Goal: Navigation & Orientation: Understand site structure

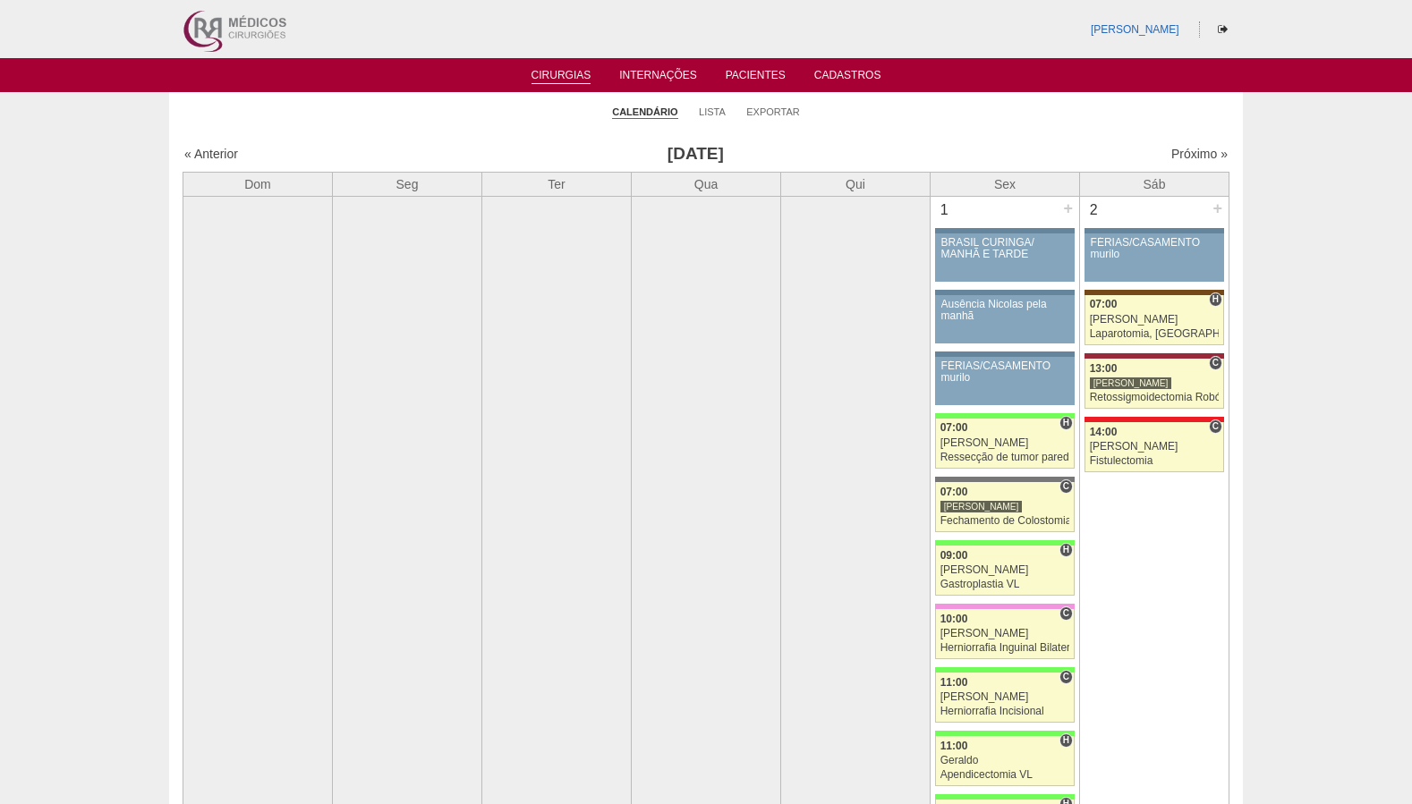
scroll to position [3944, 0]
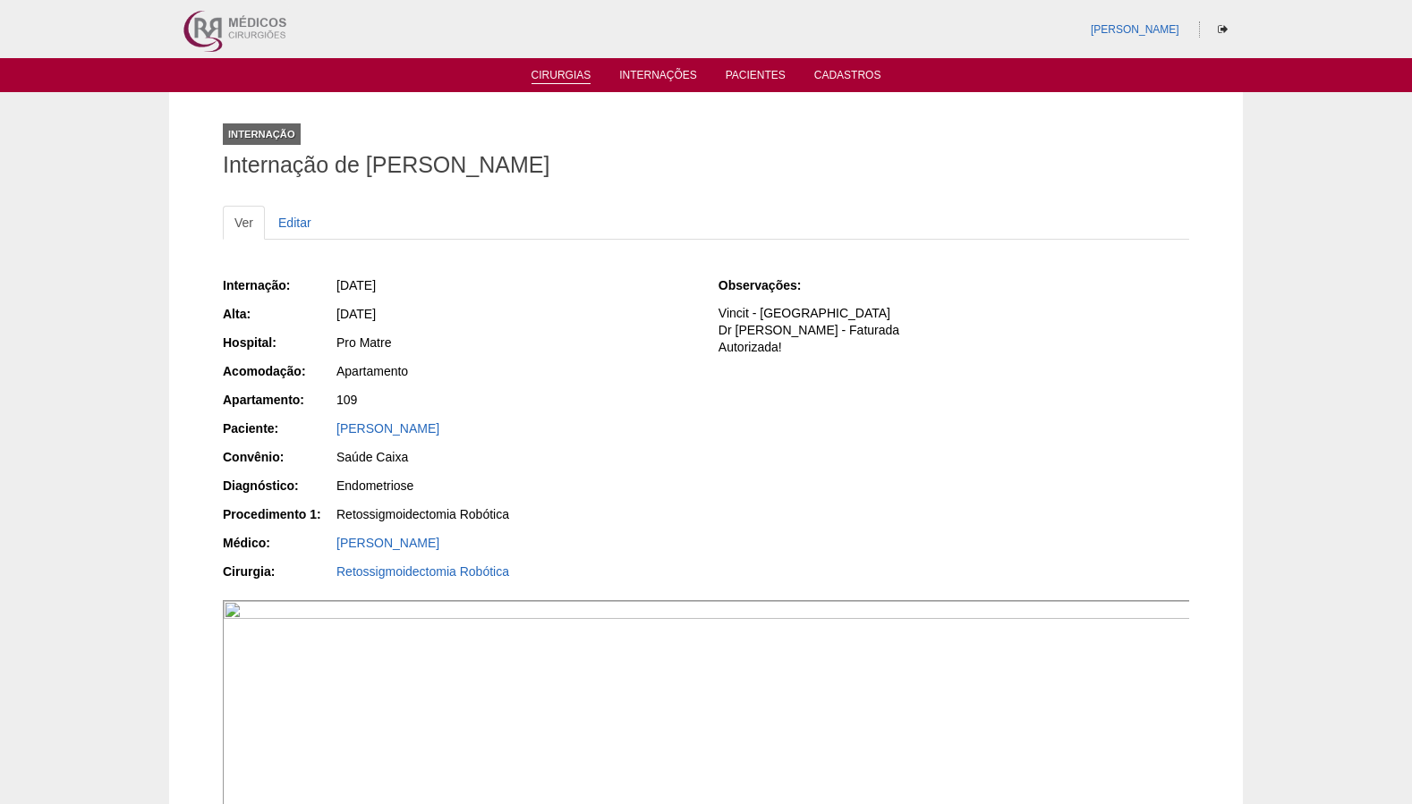
click at [564, 81] on link "Cirurgias" at bounding box center [562, 76] width 60 height 15
click at [564, 73] on link "Cirurgias" at bounding box center [562, 76] width 60 height 15
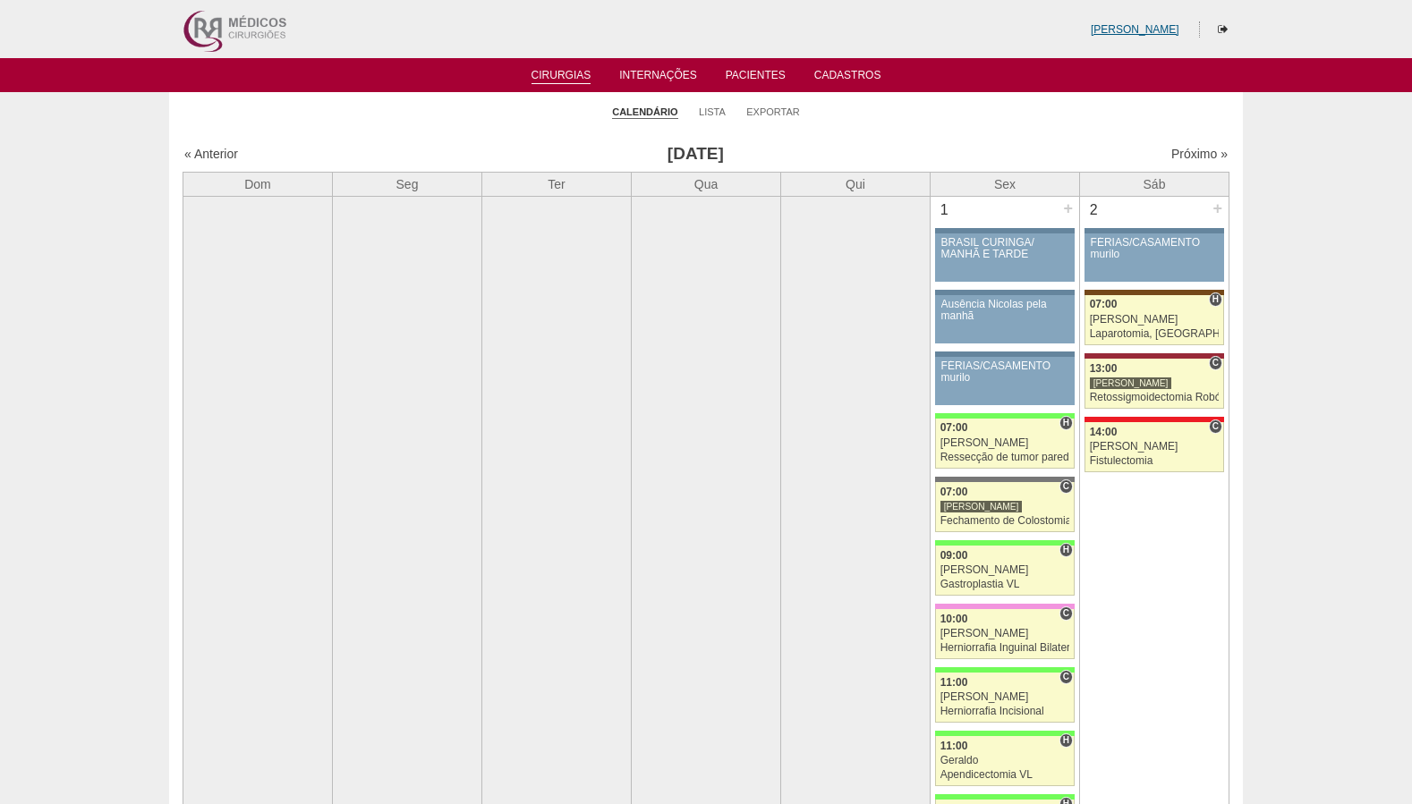
click at [1137, 30] on link "[PERSON_NAME]" at bounding box center [1135, 29] width 89 height 13
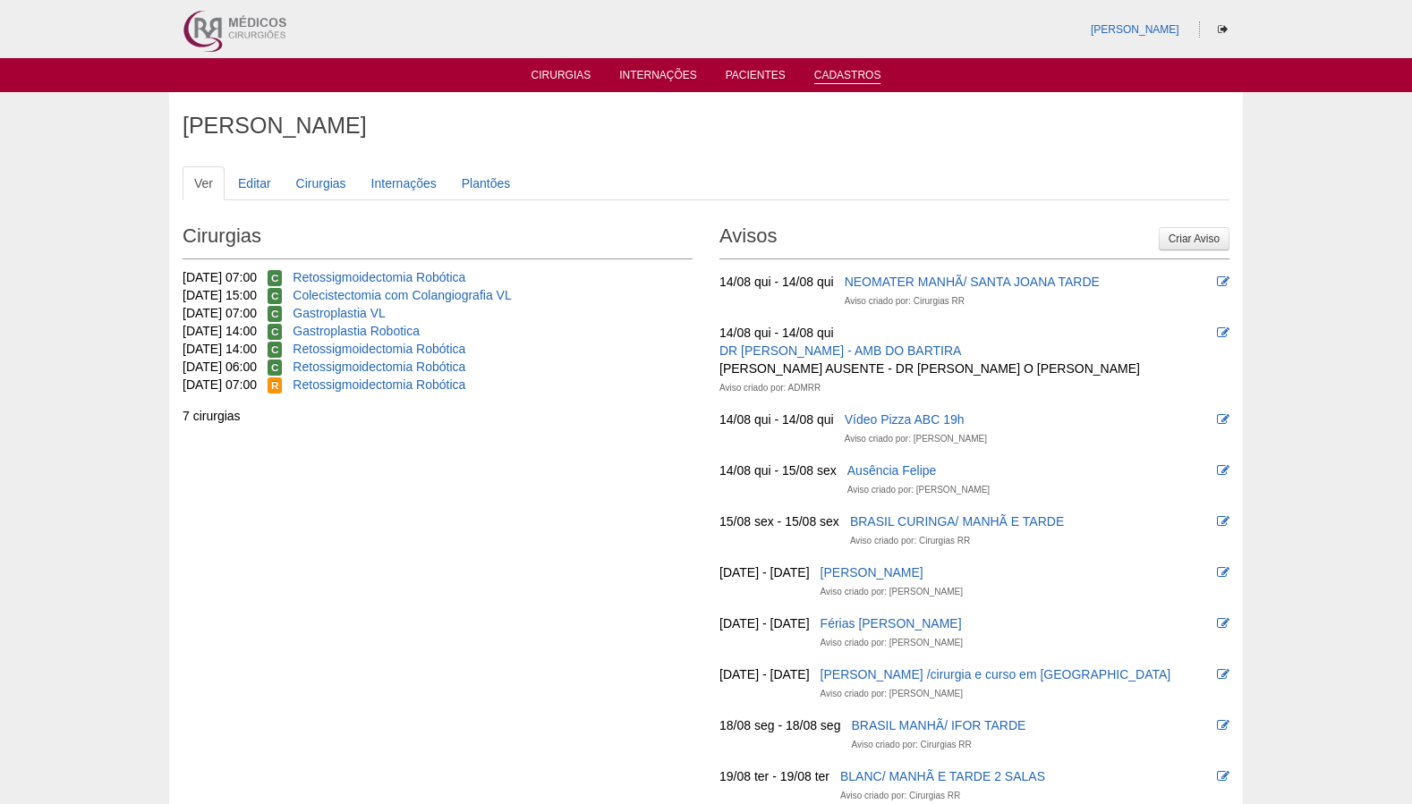
click at [838, 72] on link "Cadastros" at bounding box center [847, 76] width 67 height 15
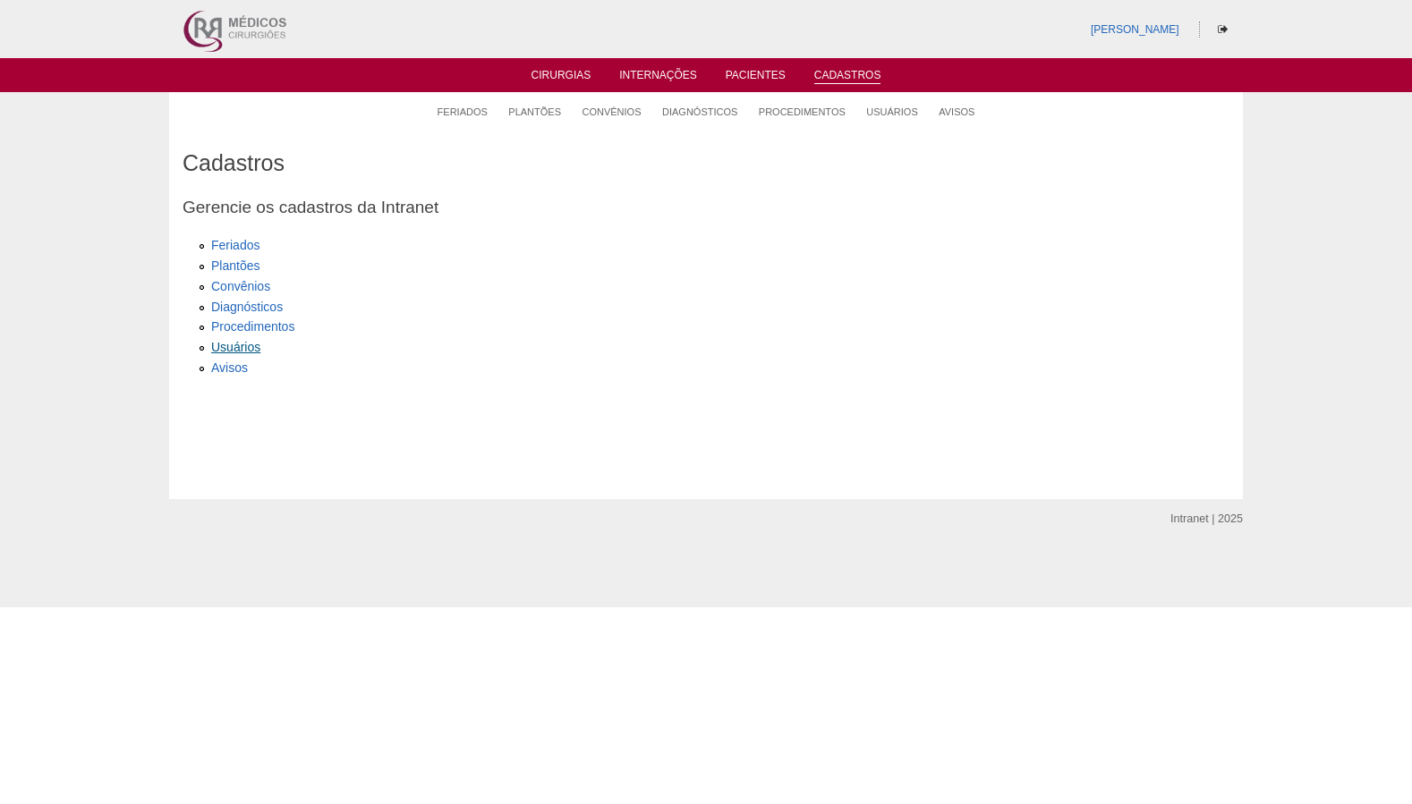
click at [240, 343] on link "Usuários" at bounding box center [235, 347] width 49 height 14
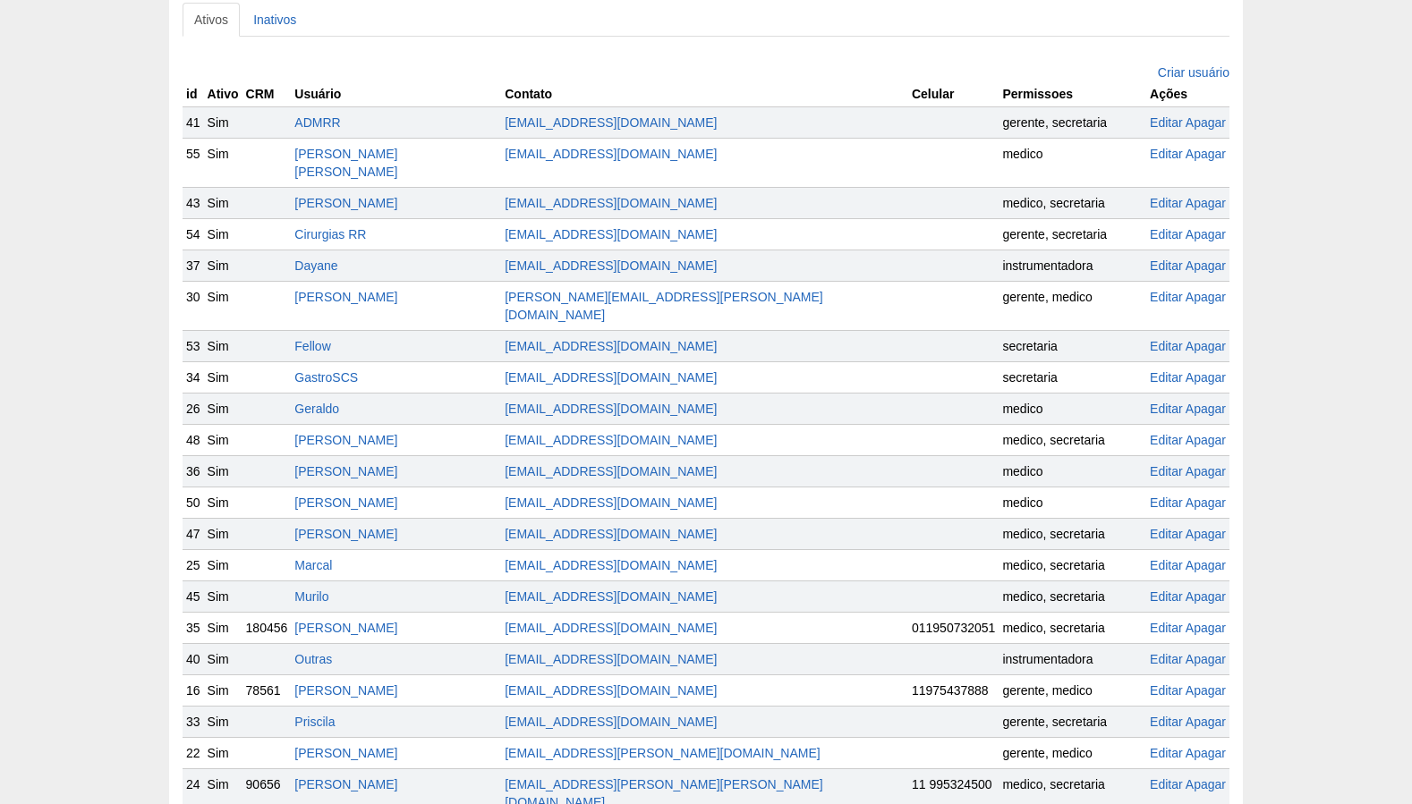
scroll to position [215, 0]
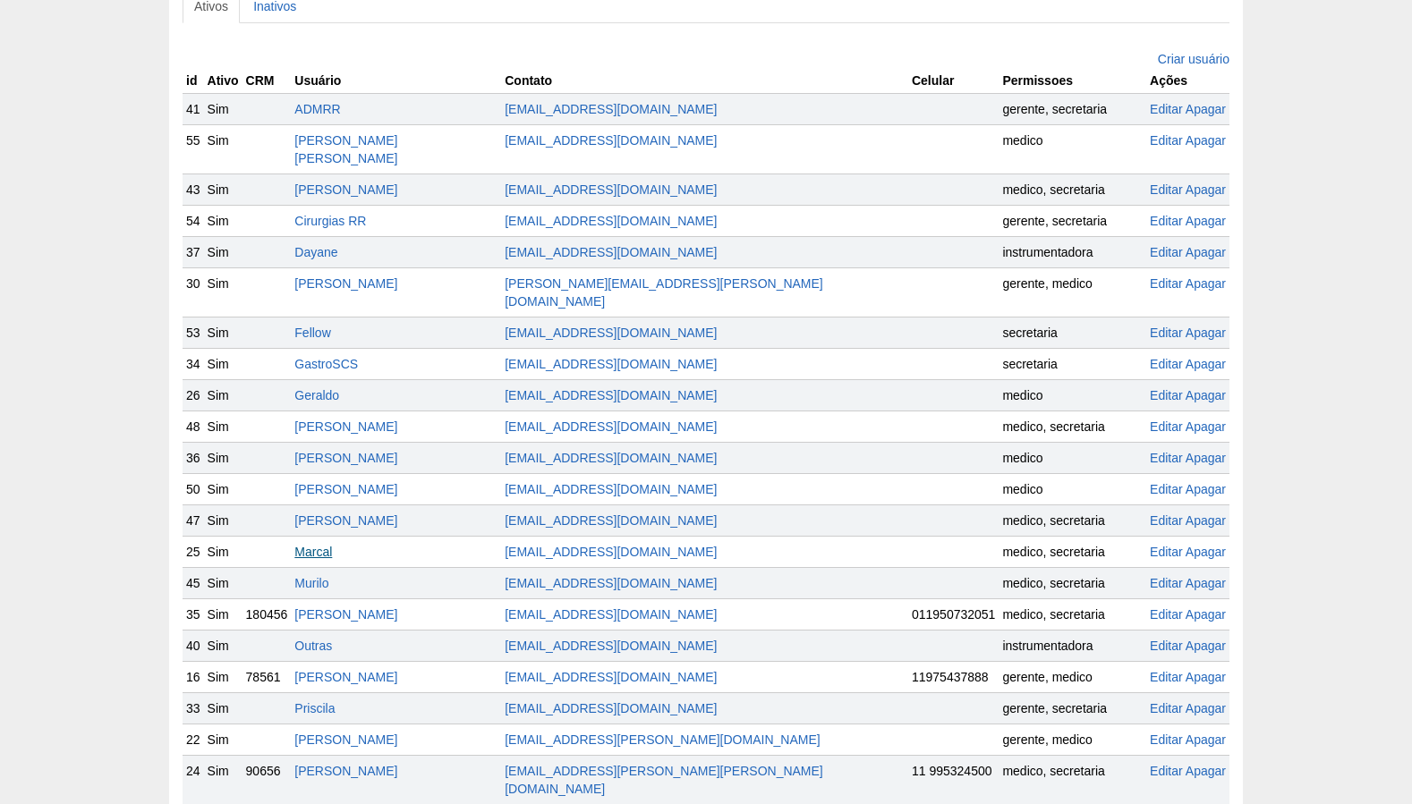
click at [332, 545] on link "Marcal" at bounding box center [313, 552] width 38 height 14
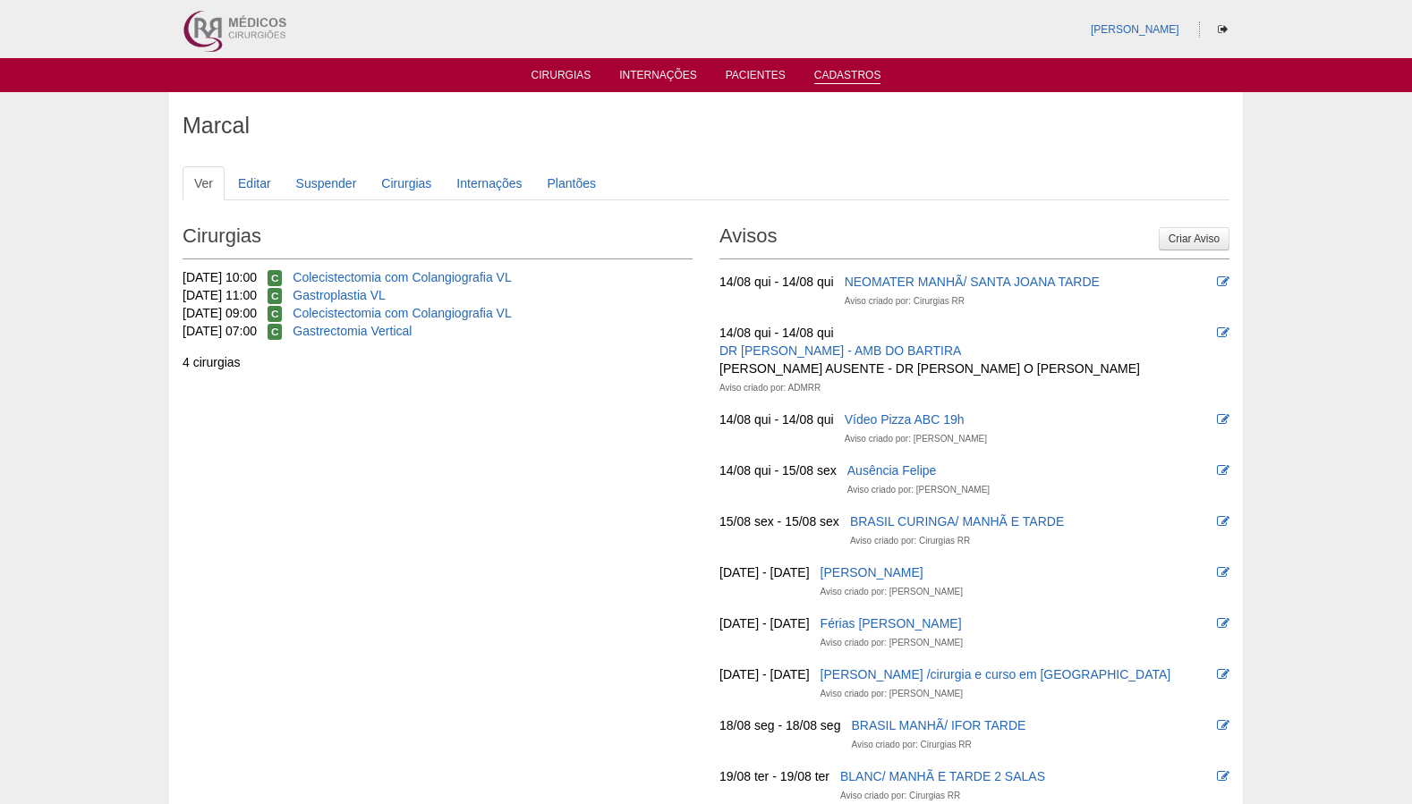
click at [858, 78] on link "Cadastros" at bounding box center [847, 76] width 67 height 15
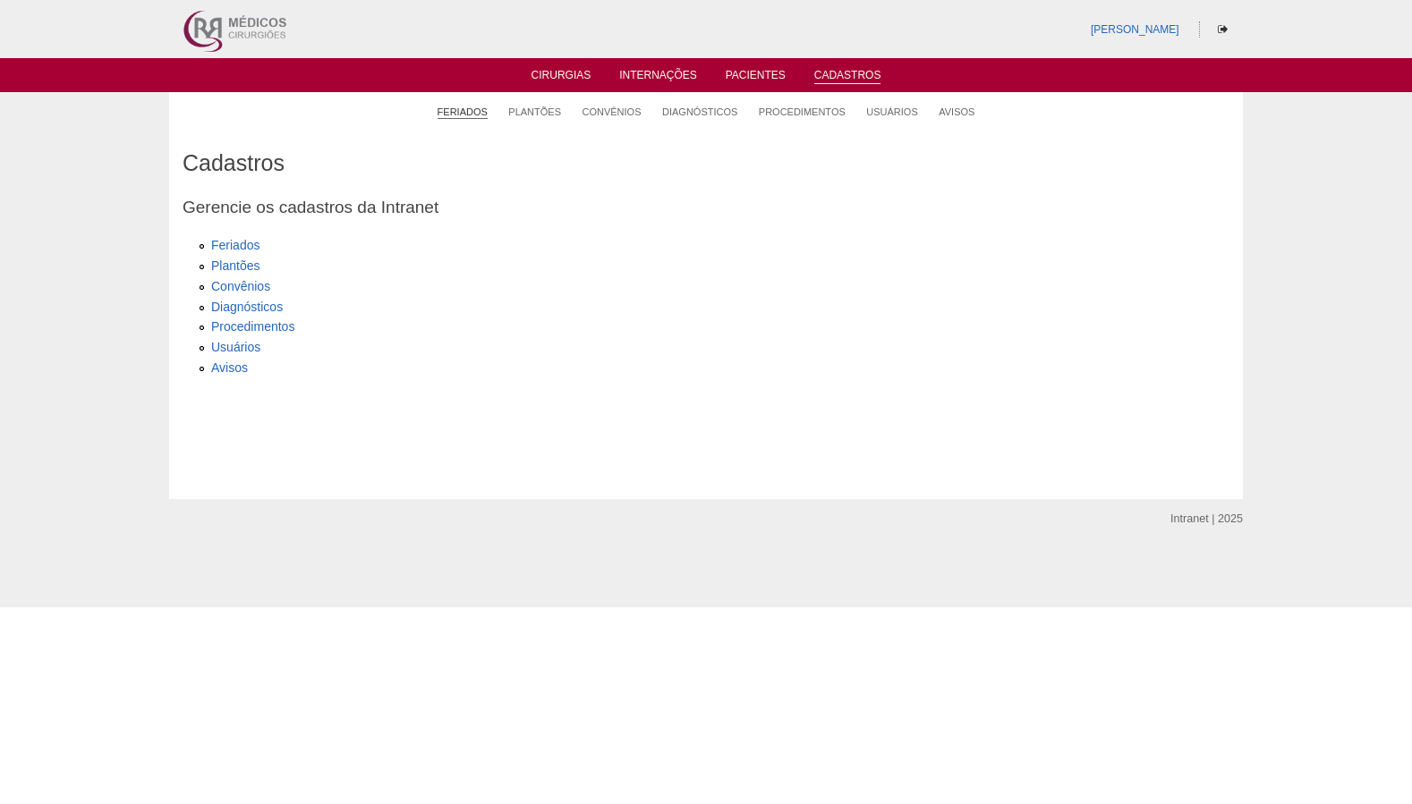
click at [459, 115] on link "Feriados" at bounding box center [463, 112] width 50 height 13
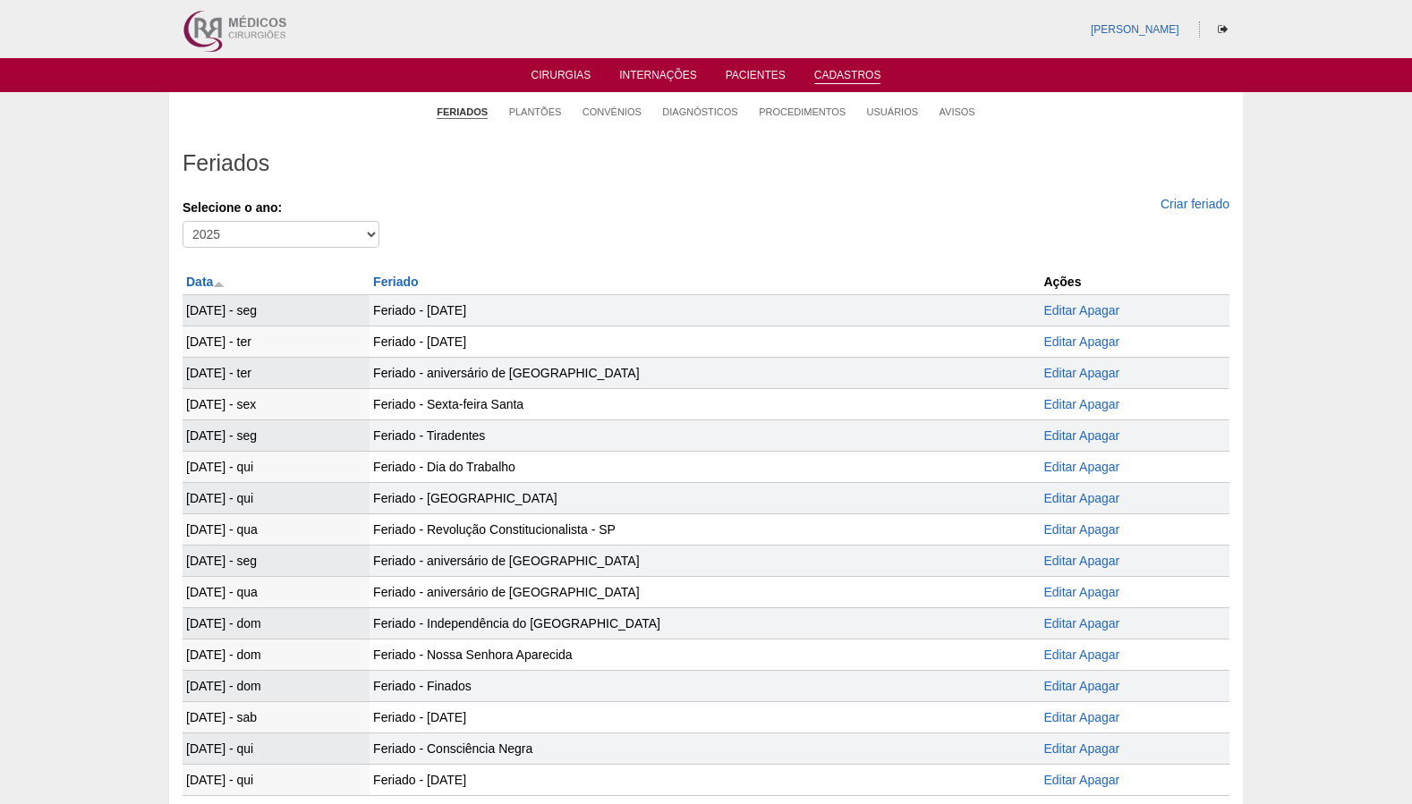
select select "2025"
click at [535, 113] on link "Plantões" at bounding box center [535, 112] width 53 height 13
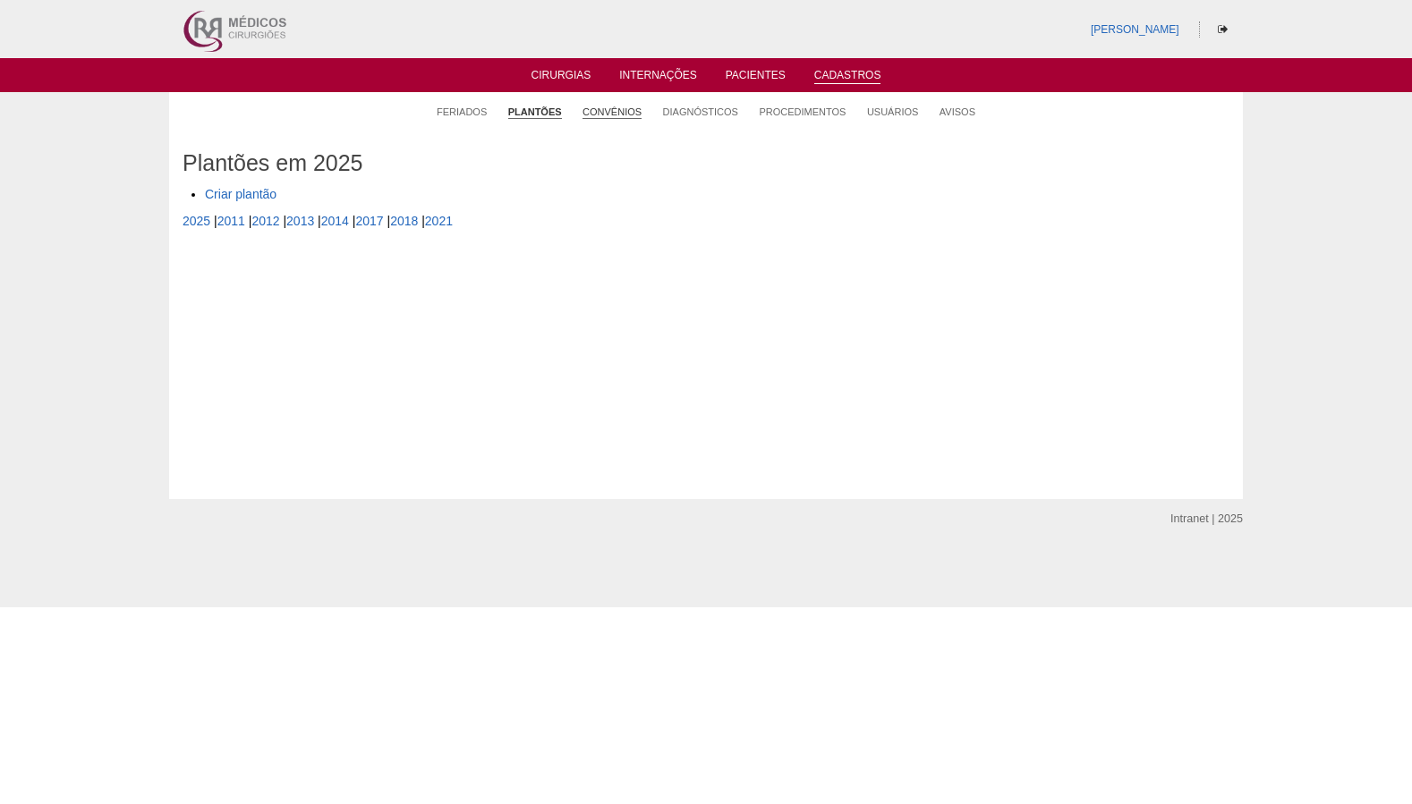
click at [607, 109] on link "Convênios" at bounding box center [612, 112] width 59 height 13
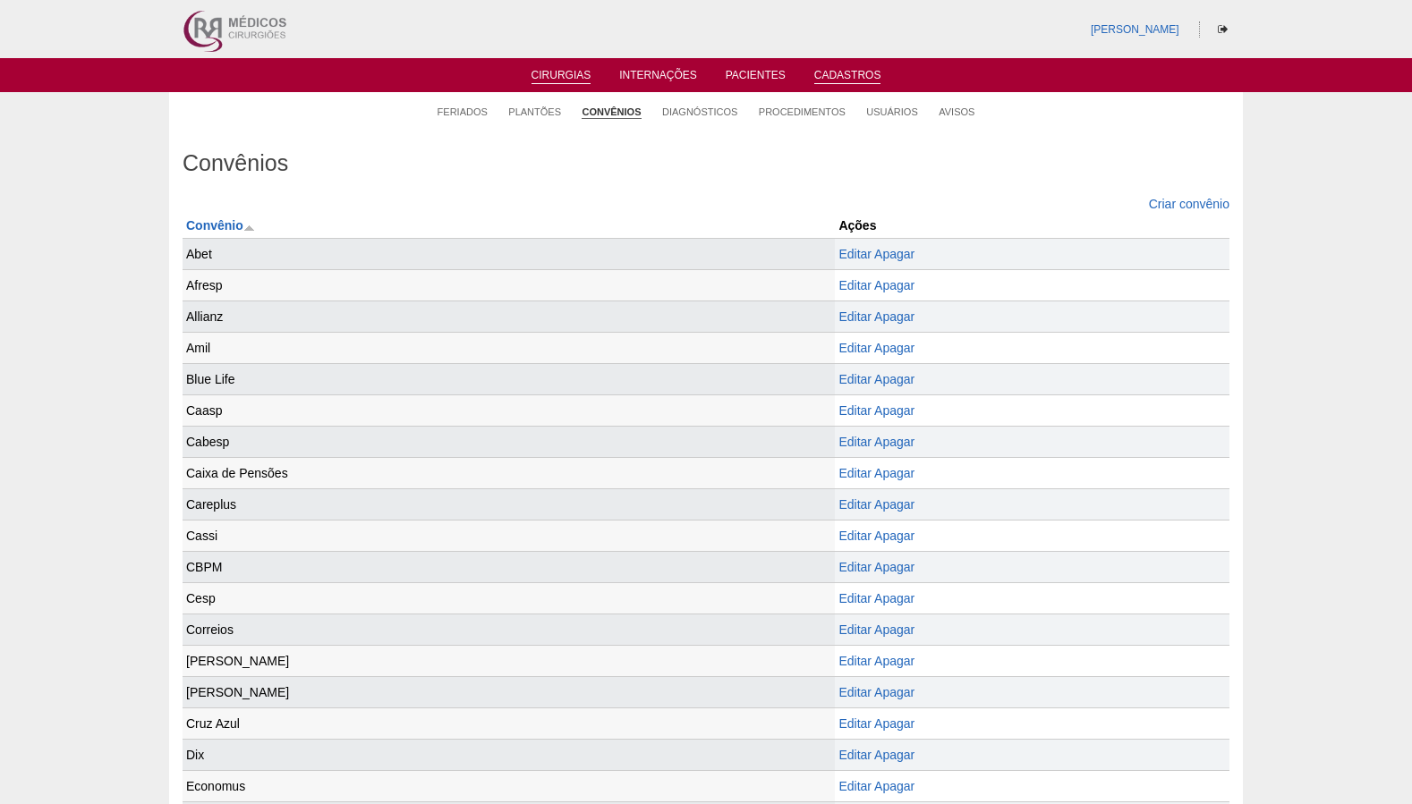
click at [568, 77] on link "Cirurgias" at bounding box center [562, 76] width 60 height 15
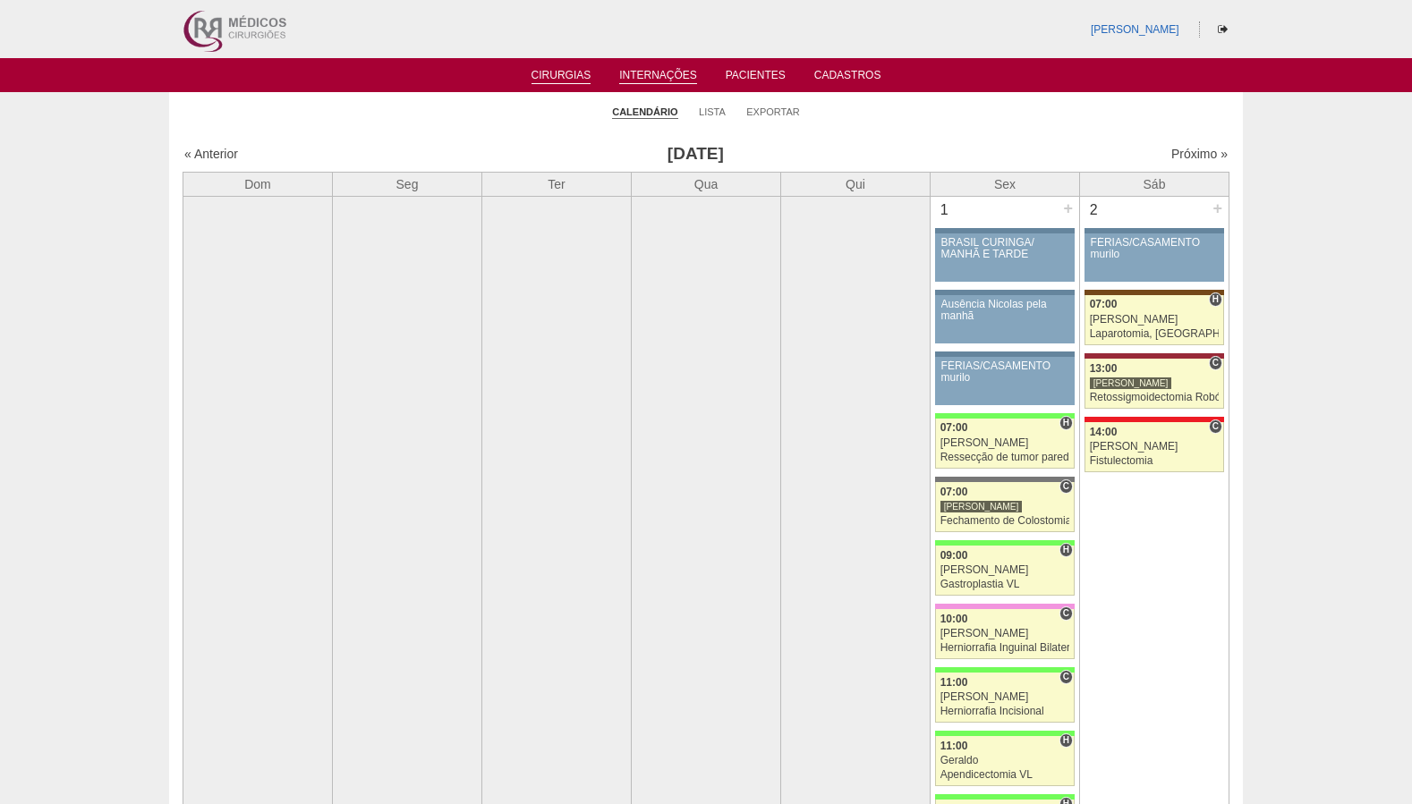
click at [659, 75] on link "Internações" at bounding box center [658, 76] width 78 height 15
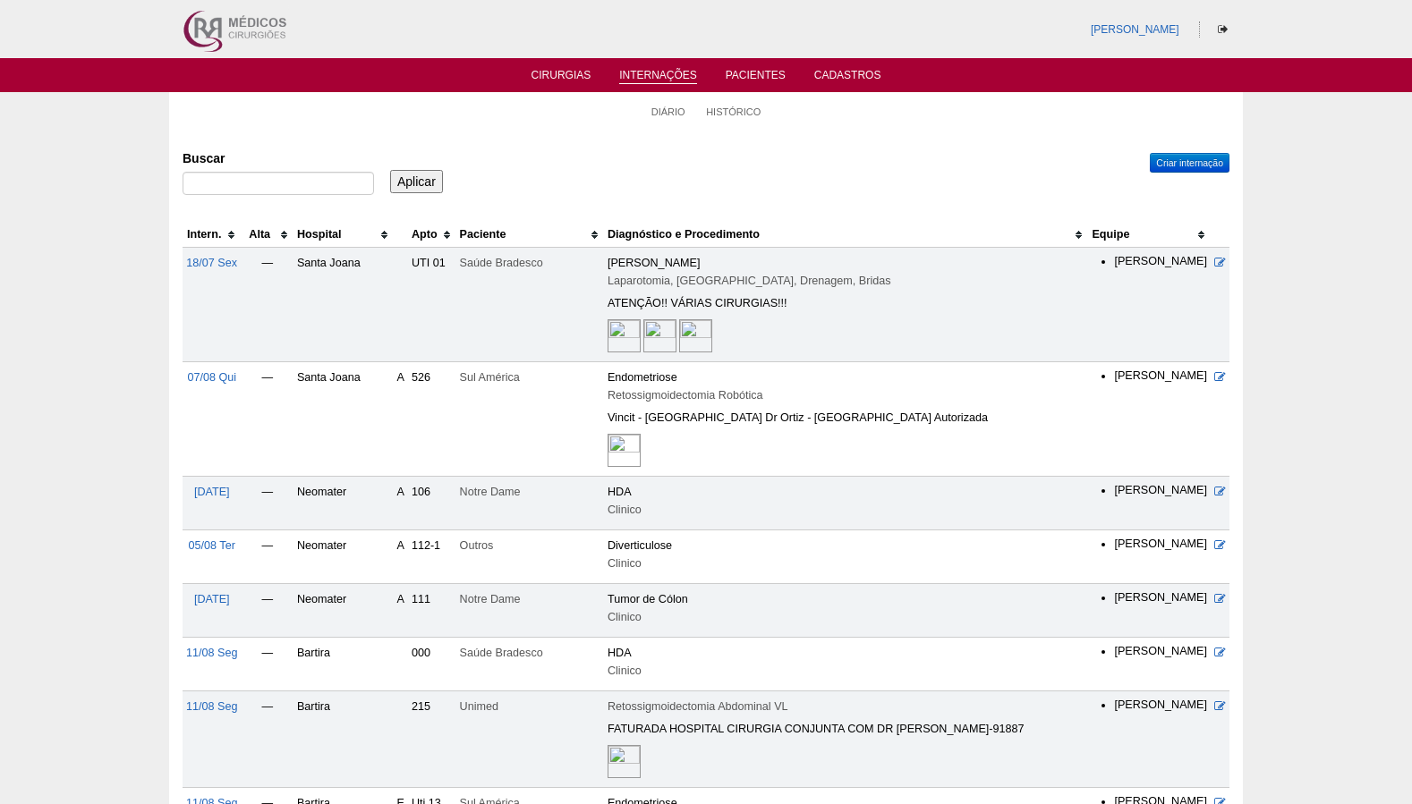
click at [750, 82] on link "Pacientes" at bounding box center [756, 78] width 60 height 18
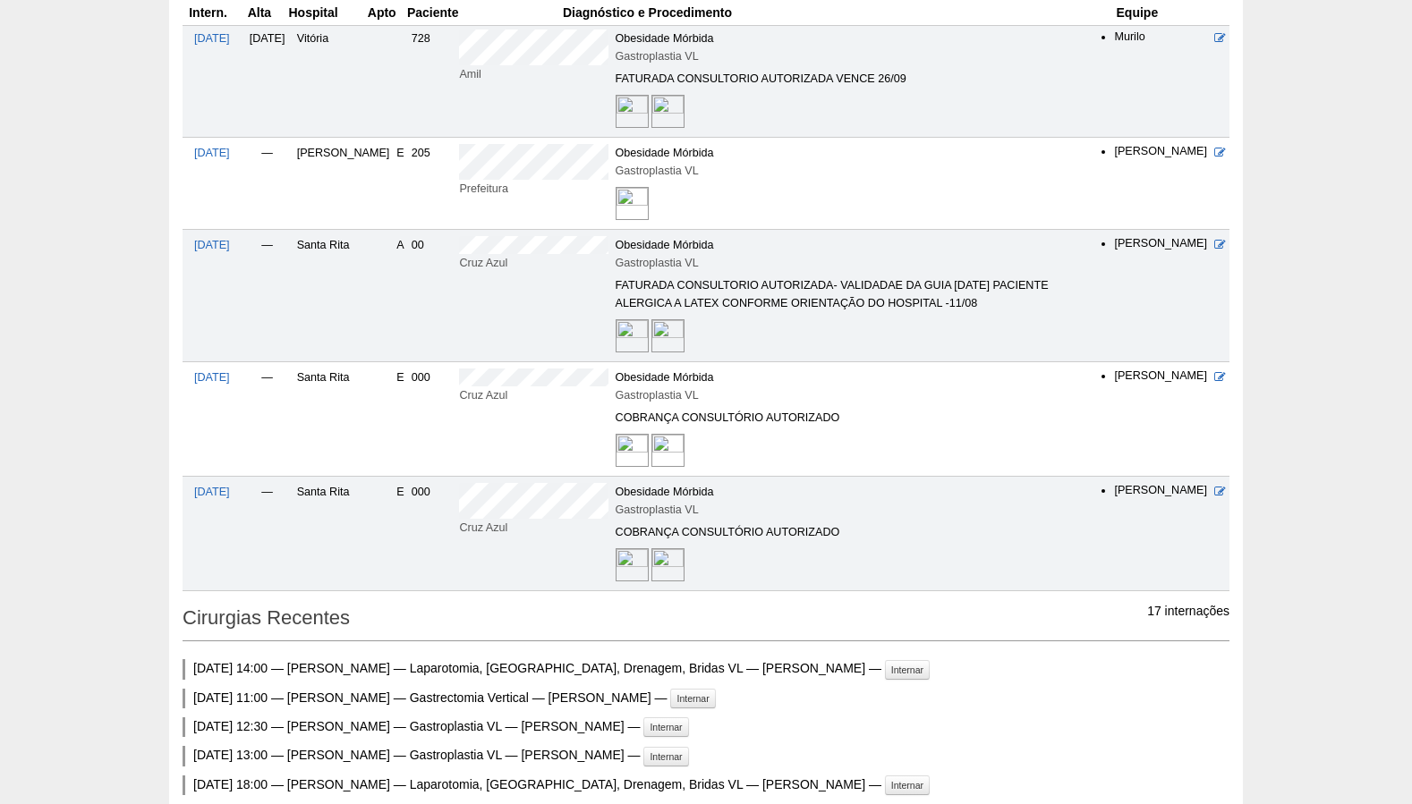
scroll to position [1311, 0]
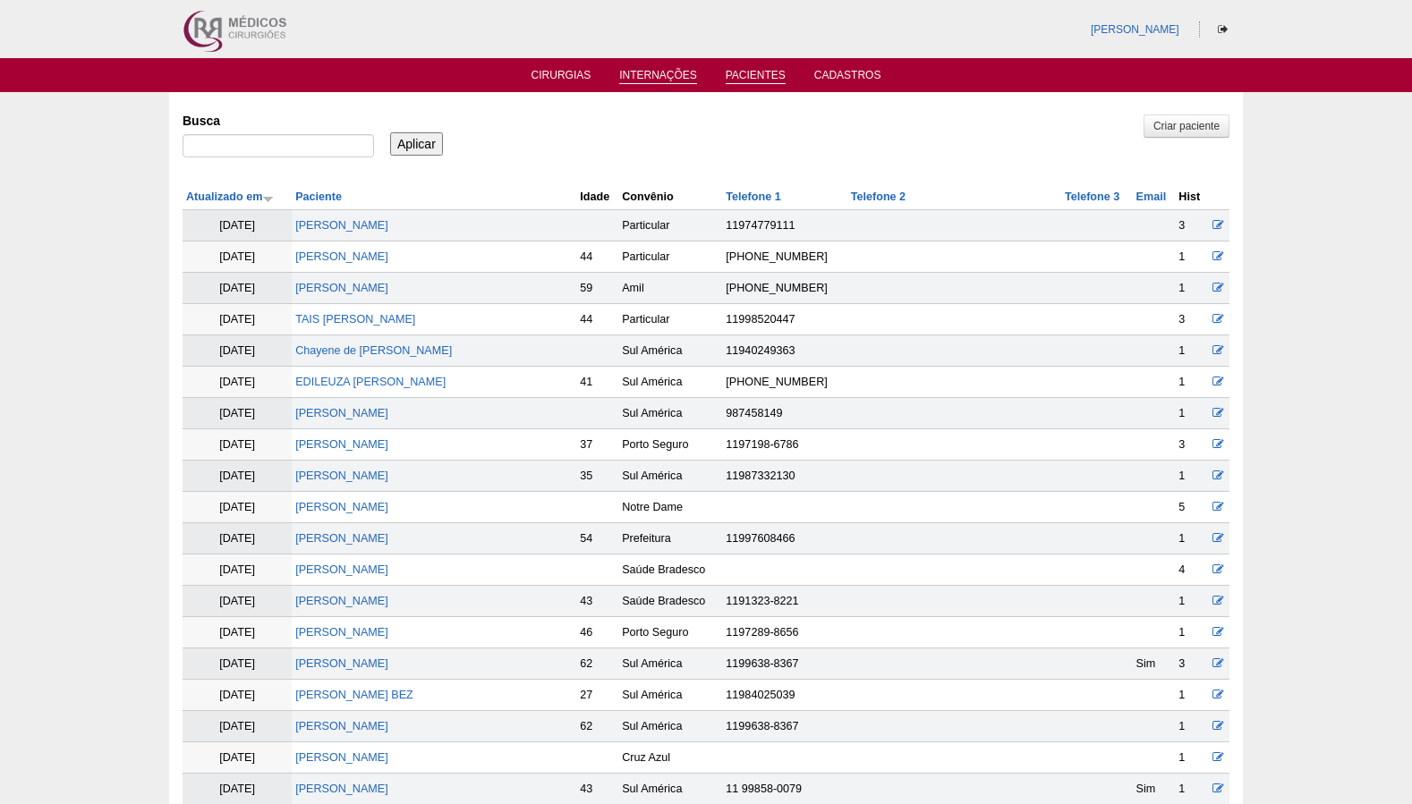
click at [675, 75] on link "Internações" at bounding box center [658, 76] width 78 height 15
